Goal: Information Seeking & Learning: Learn about a topic

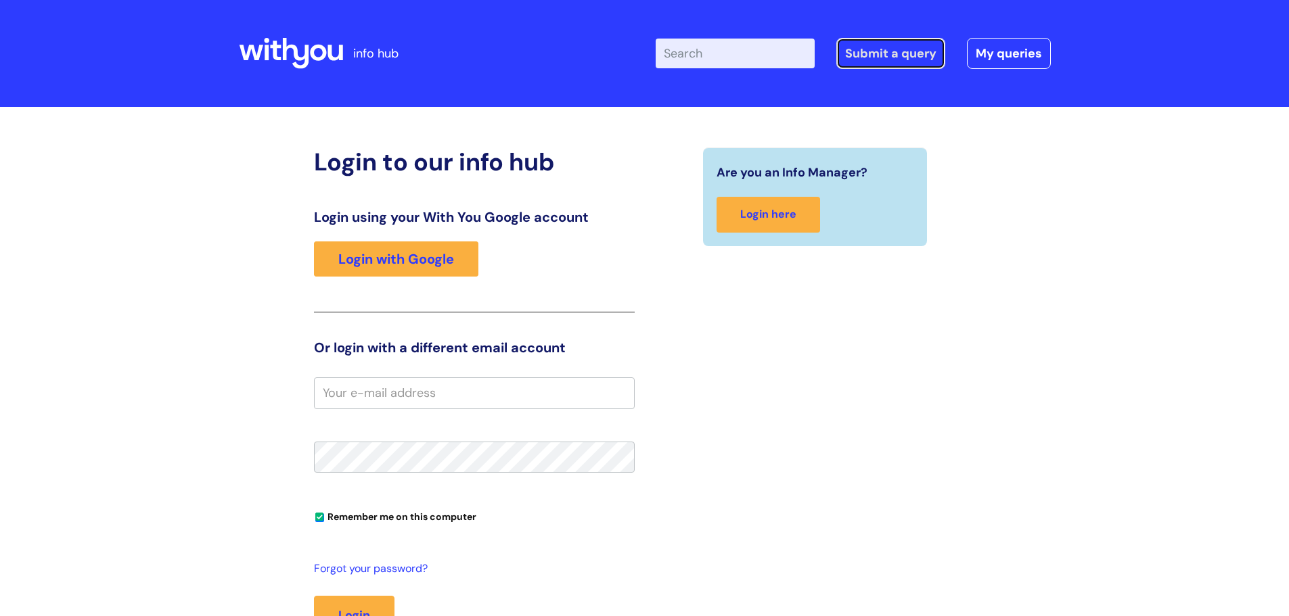
click at [883, 53] on link "Submit a query" at bounding box center [890, 53] width 109 height 31
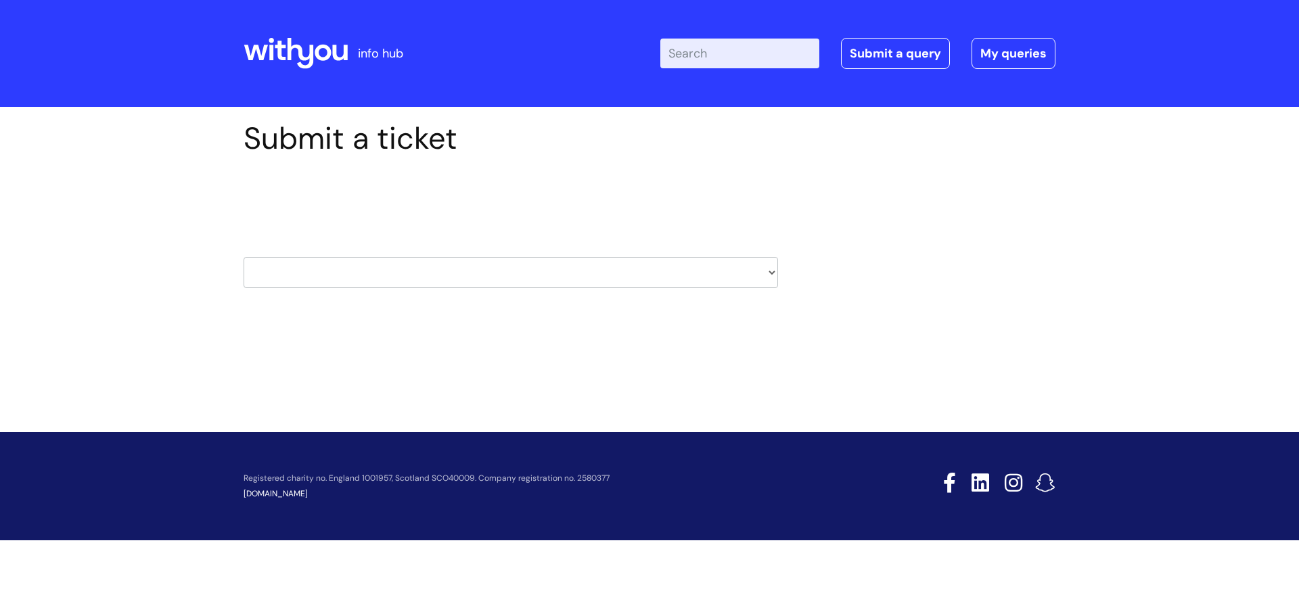
click at [467, 277] on select "HR / People IT and Support Clinical Drug Alerts Finance Accounts Data Support T…" at bounding box center [511, 272] width 534 height 31
select select "finance_accounts"
click at [244, 257] on select "HR / People IT and Support Clinical Drug Alerts Finance Accounts Data Support T…" at bounding box center [511, 272] width 534 height 31
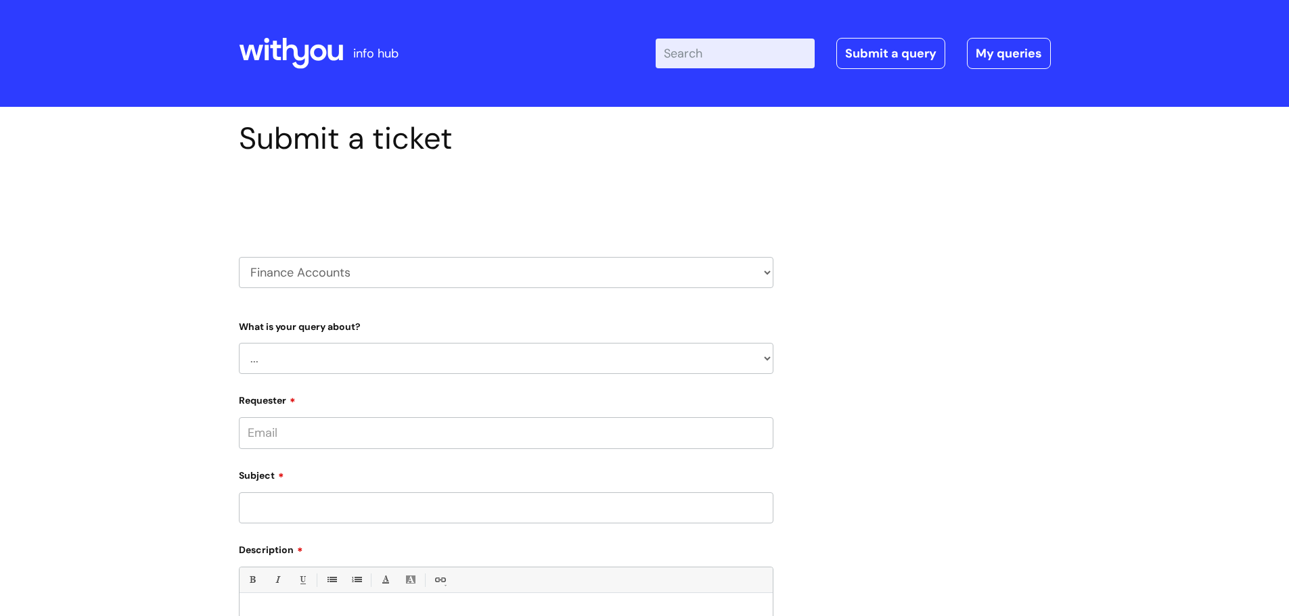
click at [389, 356] on select "... Finance Systems Finance Requests (inc. Expenses) Invoices Research" at bounding box center [506, 358] width 534 height 31
select select "Finance Requests (inc. Expenses)"
click at [239, 343] on select "... Finance Systems Finance Requests (inc. Expenses) Invoices Research" at bounding box center [506, 358] width 534 height 31
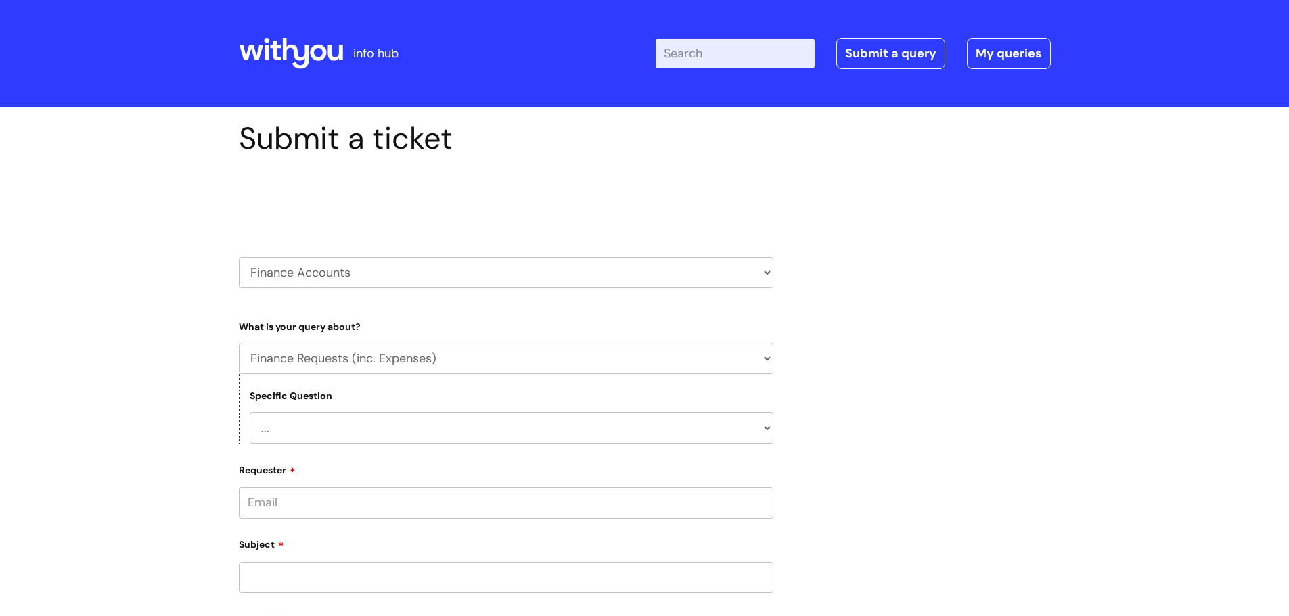
click at [440, 425] on select "... Budgets Expenses Getting Edits/Revisions New Supplier Purchase cards/ Petty…" at bounding box center [512, 428] width 524 height 31
select select "Expenses"
click at [250, 413] on select "... Budgets Expenses Getting Edits/Revisions New Supplier Purchase cards/ Petty…" at bounding box center [512, 428] width 524 height 31
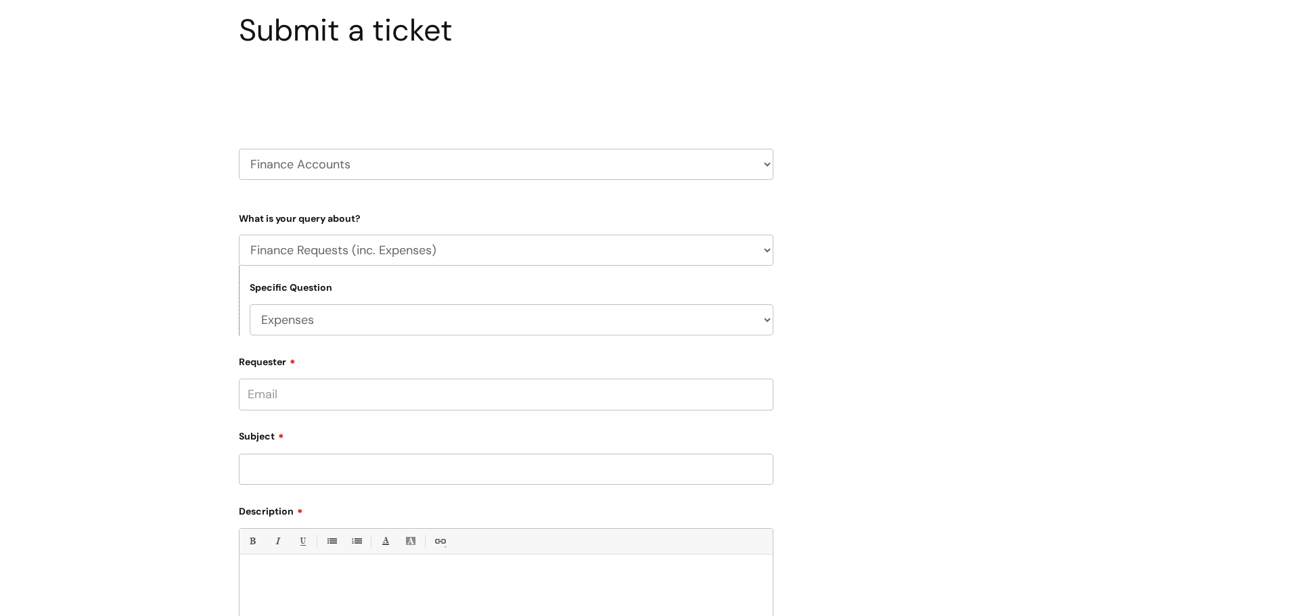
scroll to position [111, 0]
click at [434, 391] on input "Requester" at bounding box center [506, 391] width 534 height 31
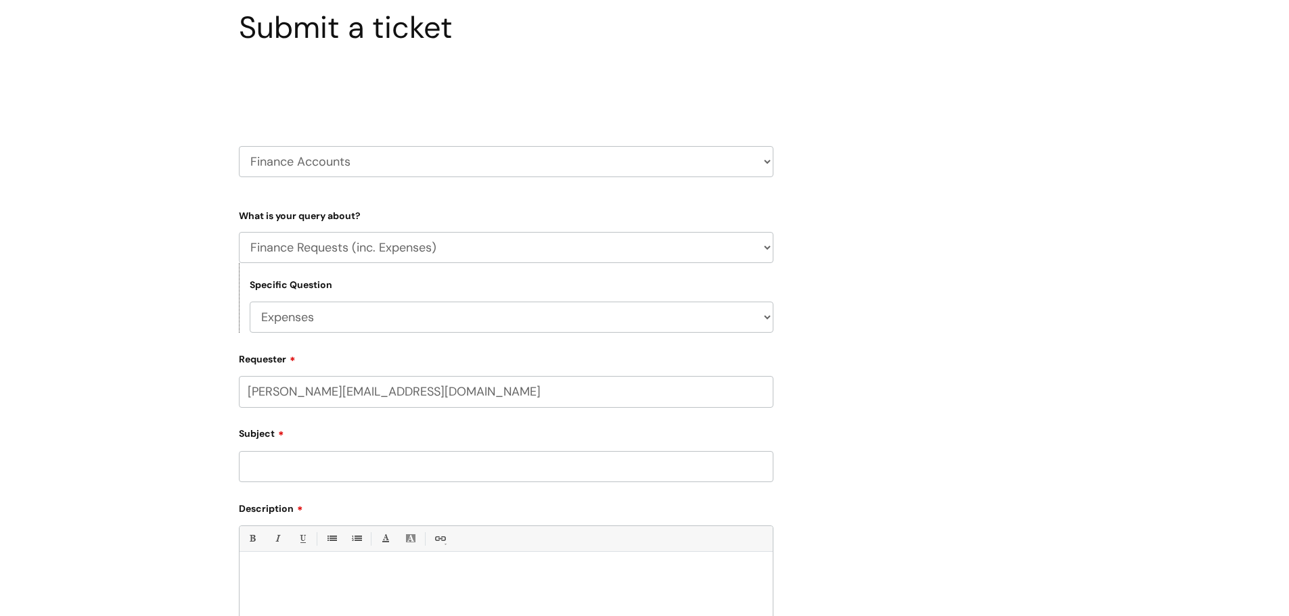
type input "andrew.kingston@wearewithyou.org.uk"
click at [306, 465] on input "Subject" at bounding box center [506, 466] width 534 height 31
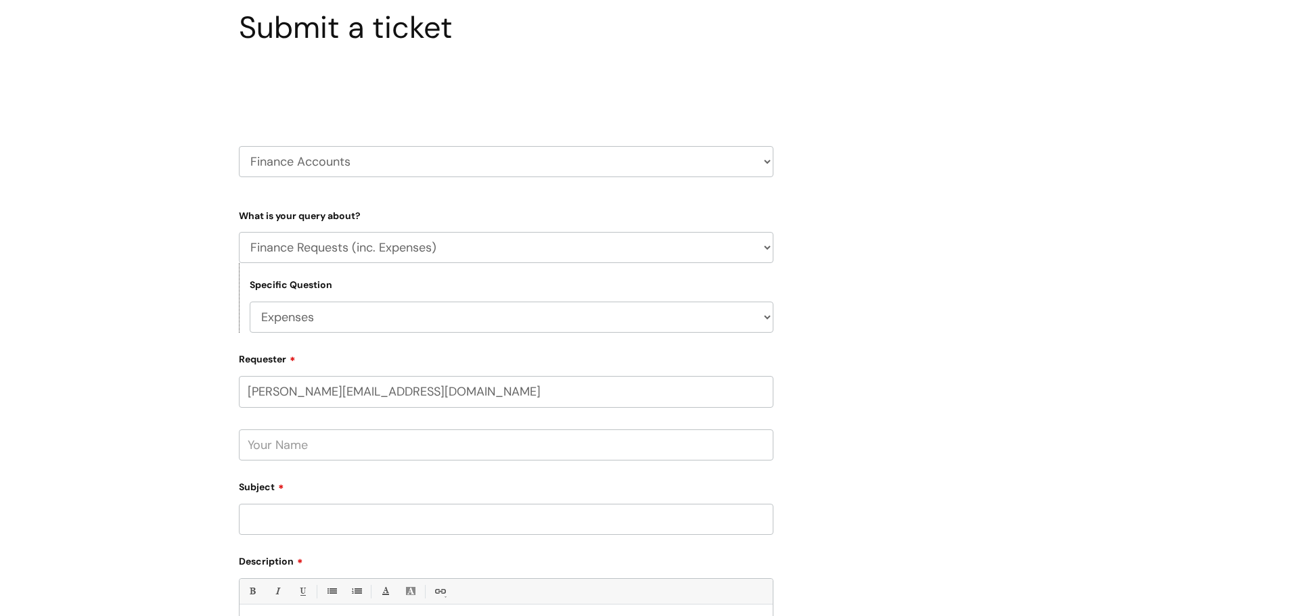
click at [310, 450] on input "text" at bounding box center [506, 445] width 534 height 31
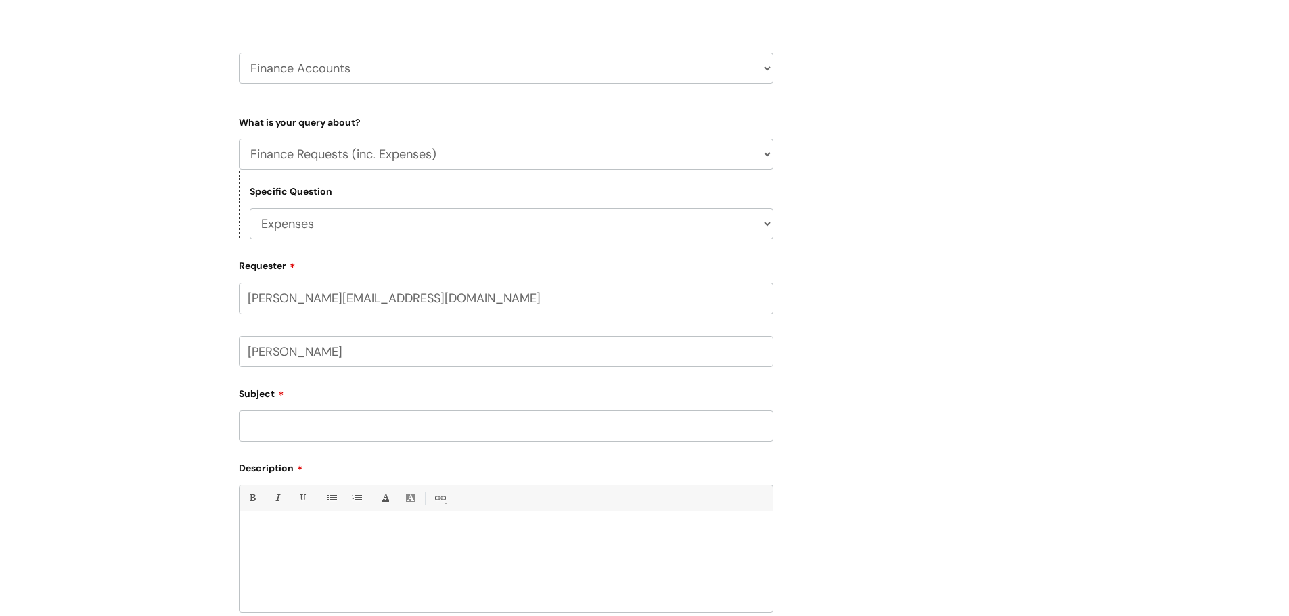
scroll to position [206, 0]
type input "Andy Kingston"
click at [391, 423] on input "Subject" at bounding box center [506, 424] width 534 height 31
type input "SAP Concur App - No approvers for expenses"
click at [319, 539] on div at bounding box center [505, 563] width 533 height 93
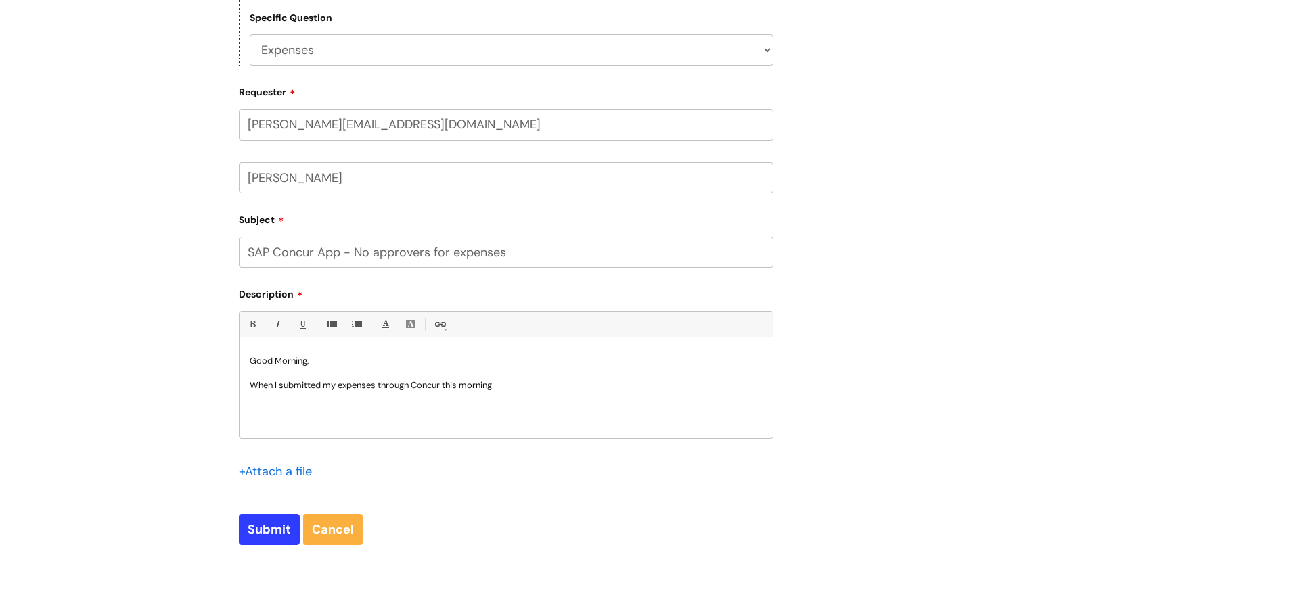
scroll to position [379, 0]
click at [549, 383] on p "When I submitted my expenses through Concur this morning" at bounding box center [506, 384] width 513 height 12
click at [537, 387] on p "When I submitted my expenses through Concur this morning" at bounding box center [506, 384] width 513 height 12
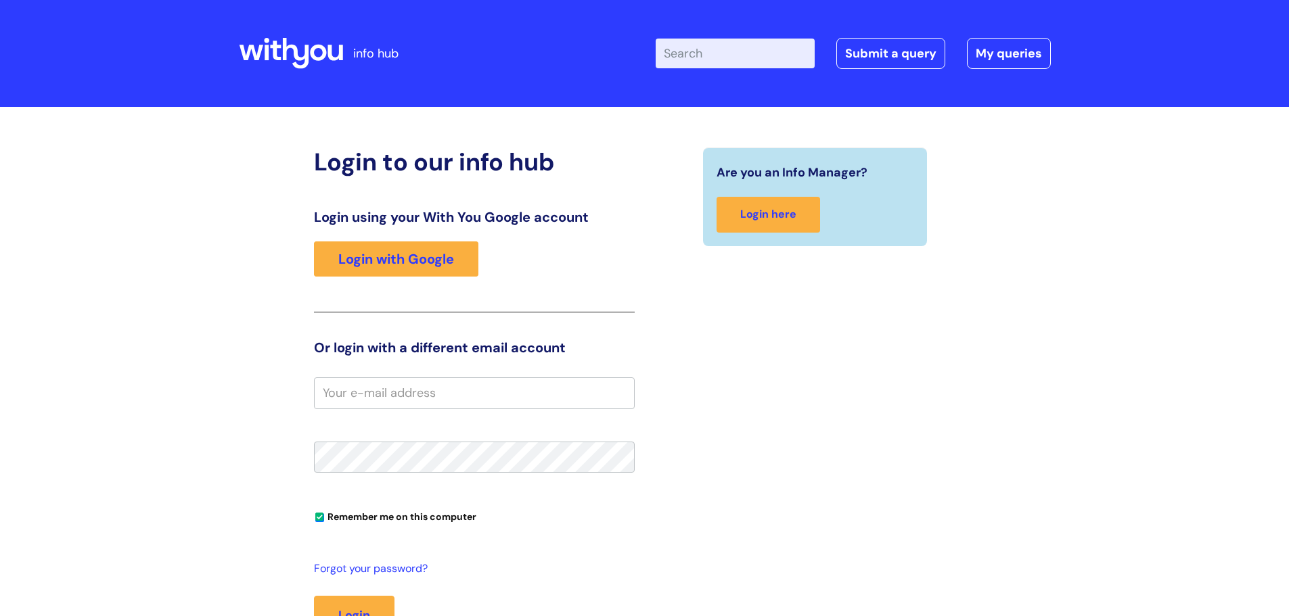
click at [722, 58] on input "Enter your search term here..." at bounding box center [734, 54] width 159 height 30
click at [710, 52] on input "Enter your search term here..." at bounding box center [734, 54] width 159 height 30
click at [436, 254] on link "Login with Google" at bounding box center [396, 258] width 164 height 35
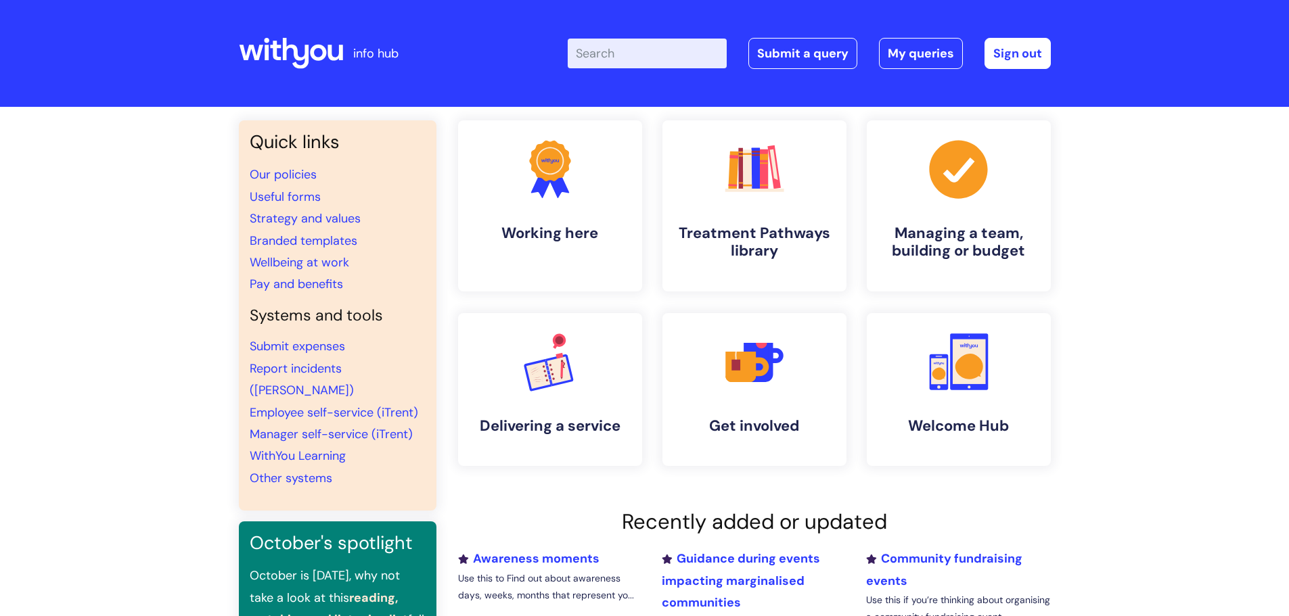
click at [639, 53] on input "Enter your search term here..." at bounding box center [646, 54] width 159 height 30
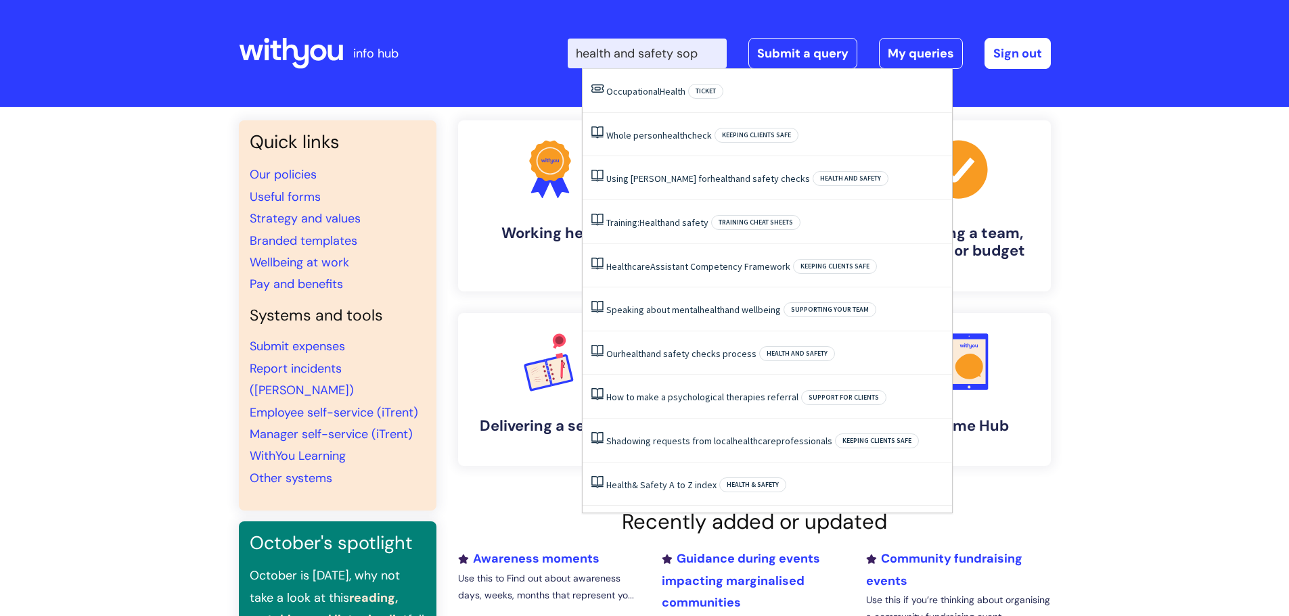
type input "health and safety sop"
click button "Search" at bounding box center [0, 0] width 0 height 0
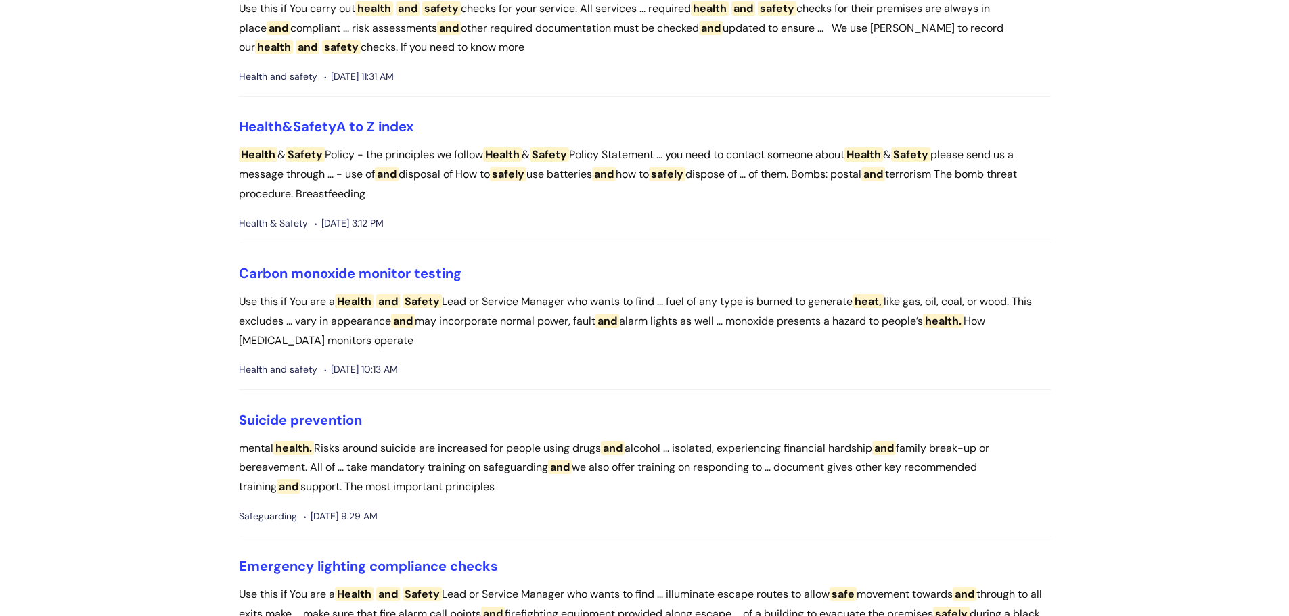
scroll to position [872, 0]
click at [336, 120] on span "Safety" at bounding box center [314, 126] width 43 height 18
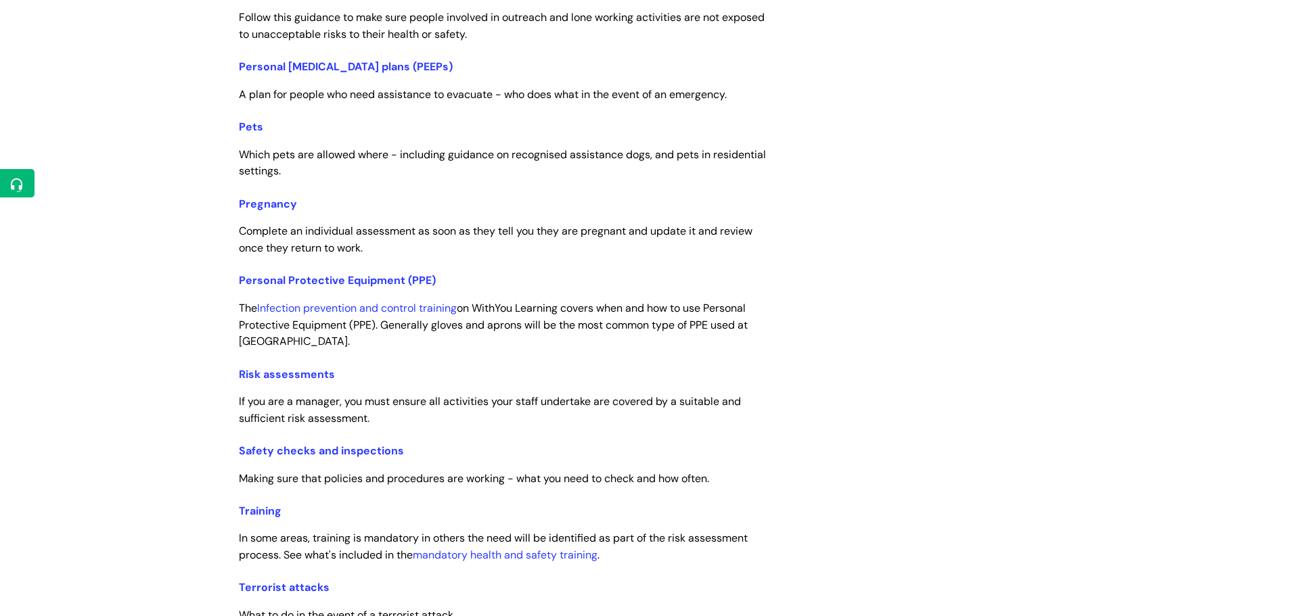
scroll to position [2227, 0]
click at [252, 129] on link "Pets" at bounding box center [251, 128] width 24 height 14
